Goal: Book appointment/travel/reservation

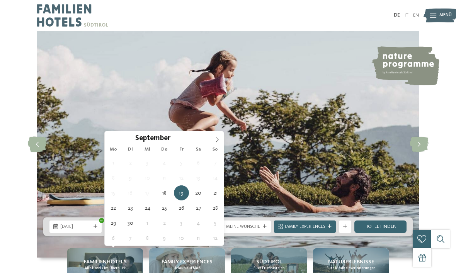
type div "[DATE]"
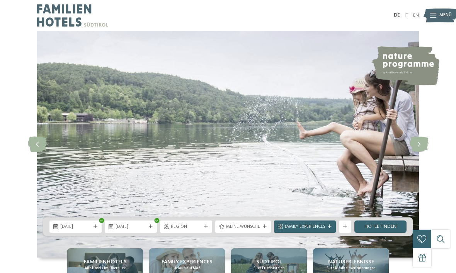
click at [192, 230] on span "Region" at bounding box center [186, 227] width 31 height 6
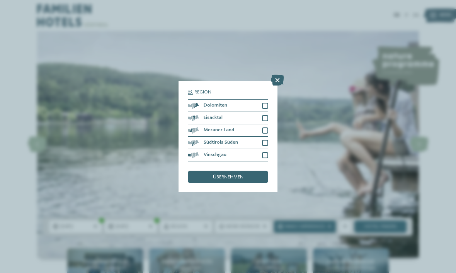
click at [275, 75] on icon at bounding box center [277, 80] width 13 height 11
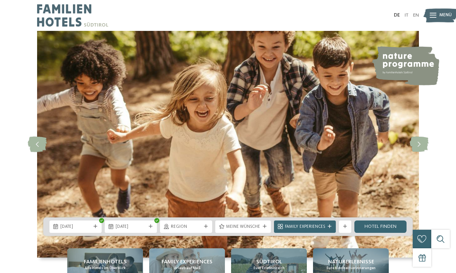
click at [268, 233] on div "Meine Wünsche" at bounding box center [243, 227] width 56 height 12
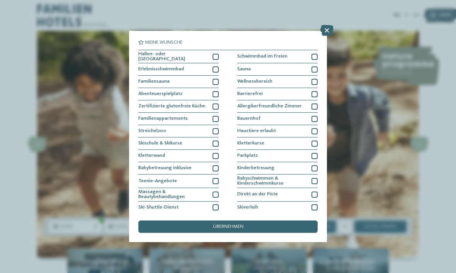
click at [217, 56] on div at bounding box center [216, 57] width 6 height 6
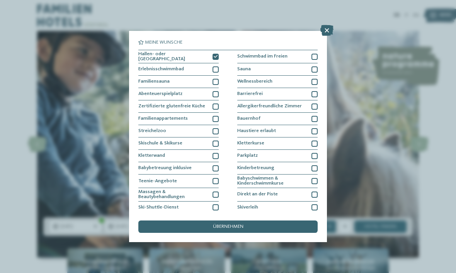
click at [316, 55] on div at bounding box center [314, 57] width 6 height 6
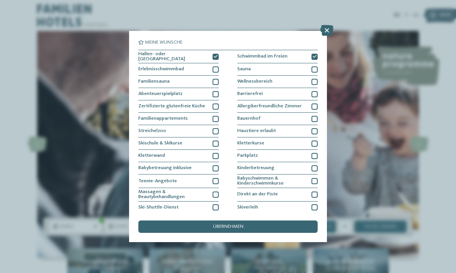
click at [267, 221] on div "übernehmen" at bounding box center [227, 227] width 179 height 12
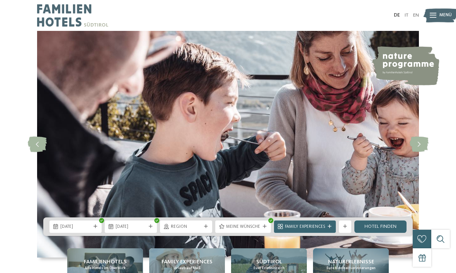
click at [330, 229] on icon at bounding box center [330, 227] width 4 height 4
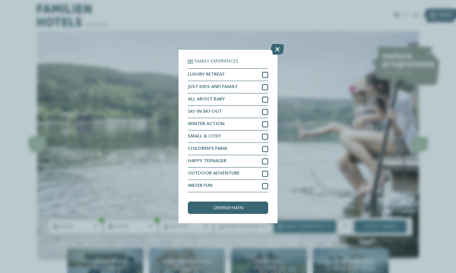
scroll to position [24, 0]
click at [275, 44] on icon at bounding box center [277, 49] width 13 height 11
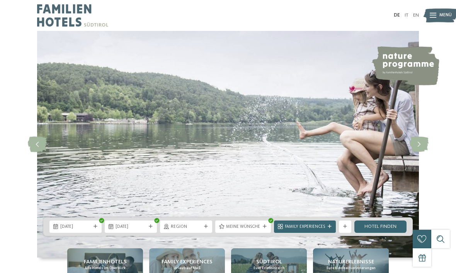
click at [347, 233] on div "Weitere Filter anzeigen" at bounding box center [345, 227] width 12 height 12
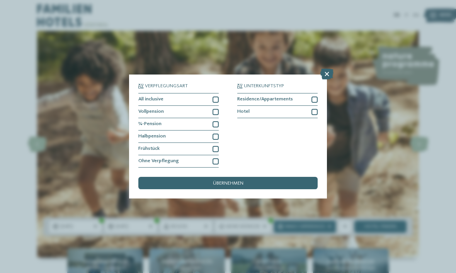
click at [218, 121] on div at bounding box center [216, 124] width 6 height 6
click at [217, 97] on div at bounding box center [216, 100] width 6 height 6
click at [218, 106] on div "Vollpension" at bounding box center [178, 112] width 80 height 12
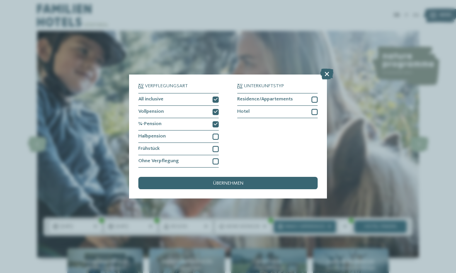
click at [262, 177] on div "übernehmen" at bounding box center [227, 183] width 179 height 12
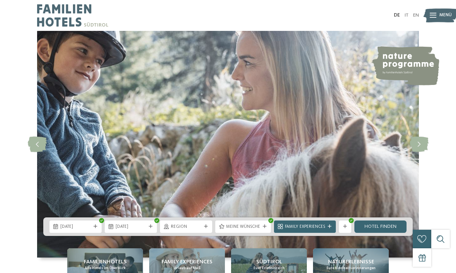
click at [393, 233] on link "Hotel finden" at bounding box center [380, 227] width 52 height 12
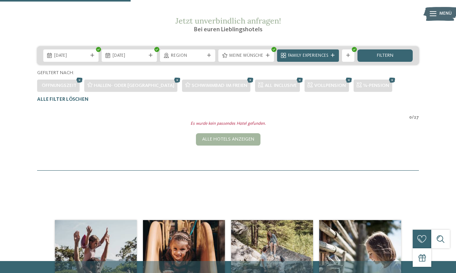
scroll to position [98, 0]
click at [344, 84] on icon at bounding box center [348, 80] width 9 height 8
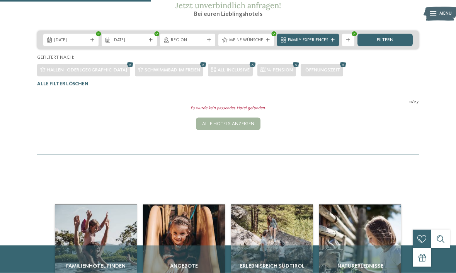
scroll to position [113, 0]
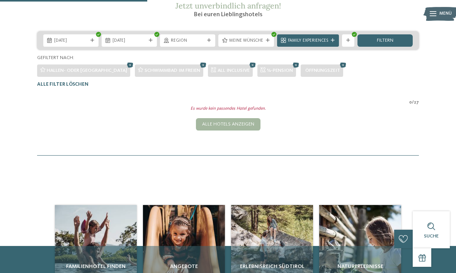
click at [291, 69] on icon at bounding box center [295, 65] width 9 height 8
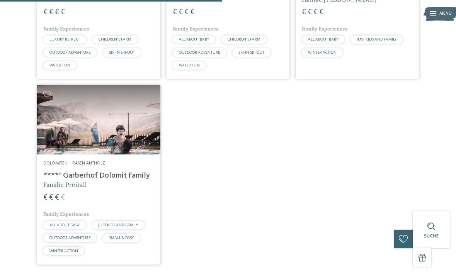
scroll to position [329, 0]
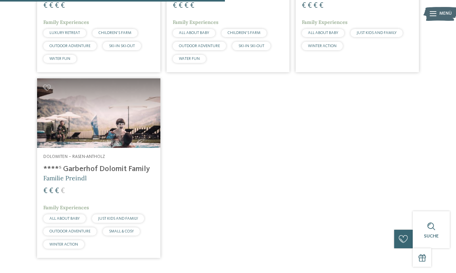
click at [129, 174] on h4 "****ˢ Garberhof Dolomit Family" at bounding box center [98, 169] width 111 height 9
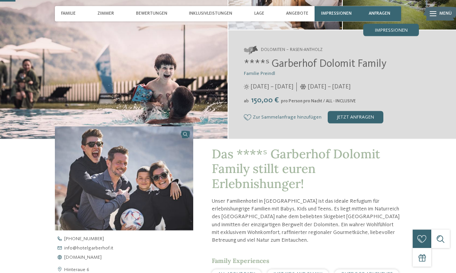
scroll to position [87, 0]
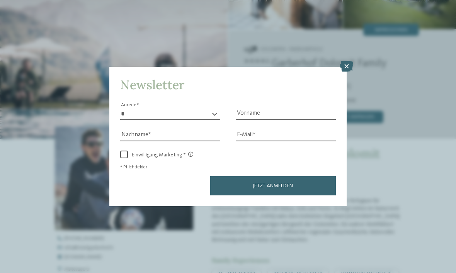
click at [343, 61] on icon at bounding box center [346, 66] width 13 height 11
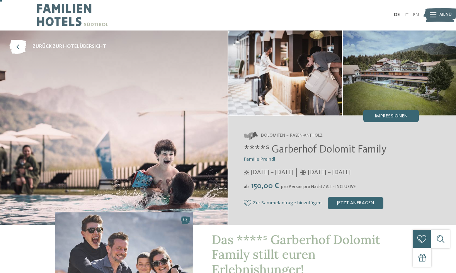
scroll to position [0, 0]
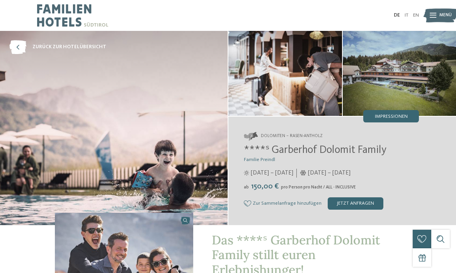
click at [448, 19] on div "Menü" at bounding box center [445, 15] width 12 height 15
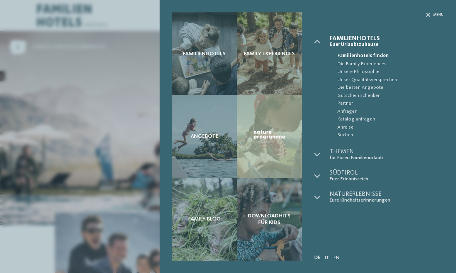
click at [207, 146] on div "Angebote" at bounding box center [204, 136] width 65 height 83
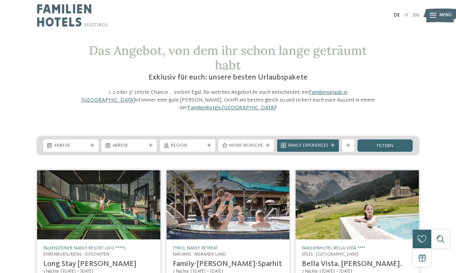
click at [437, 95] on div "Das Angebot, von dem ihr schon lange geträumt habt Exklusiv für euch: unsere be…" at bounding box center [228, 77] width 420 height 68
